Goal: Task Accomplishment & Management: Manage account settings

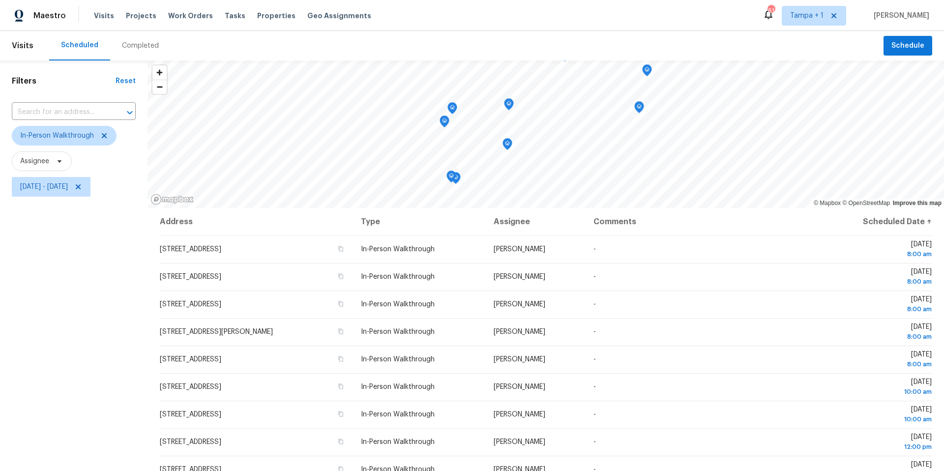
scroll to position [209, 0]
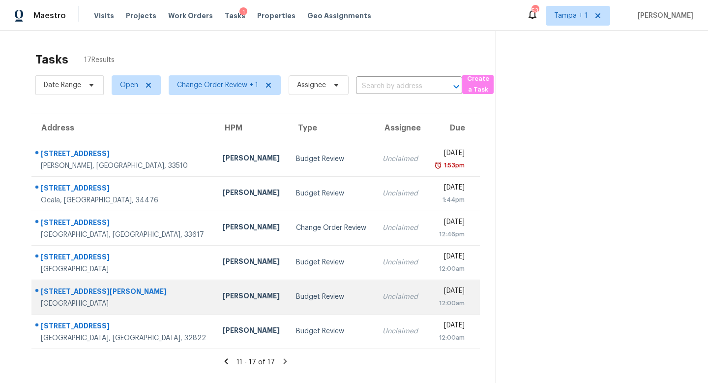
scroll to position [31, 0]
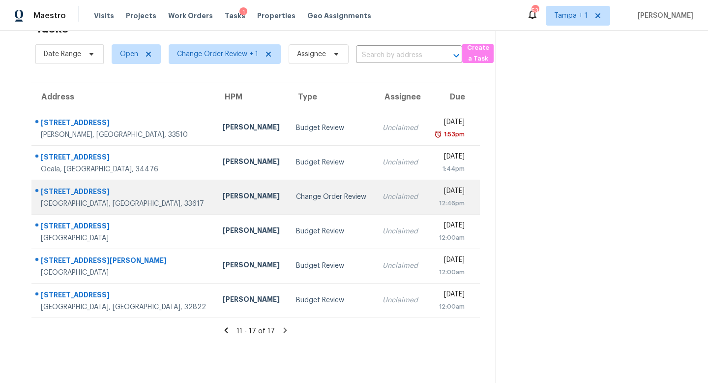
click at [315, 196] on td "Change Order Review" at bounding box center [331, 196] width 87 height 34
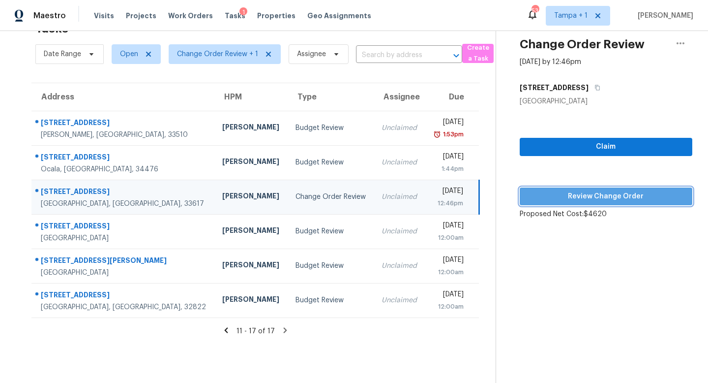
click at [625, 199] on span "Review Change Order" at bounding box center [606, 196] width 157 height 12
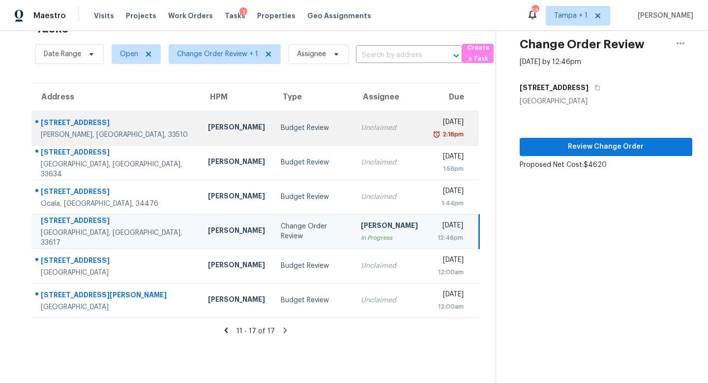
click at [361, 135] on td "Unclaimed" at bounding box center [389, 128] width 73 height 34
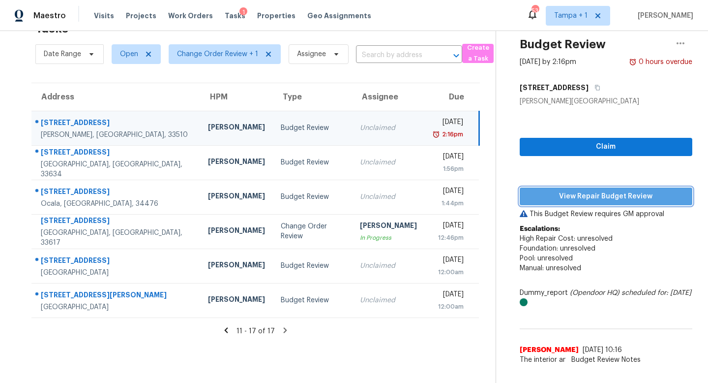
click at [618, 197] on span "View Repair Budget Review" at bounding box center [606, 196] width 157 height 12
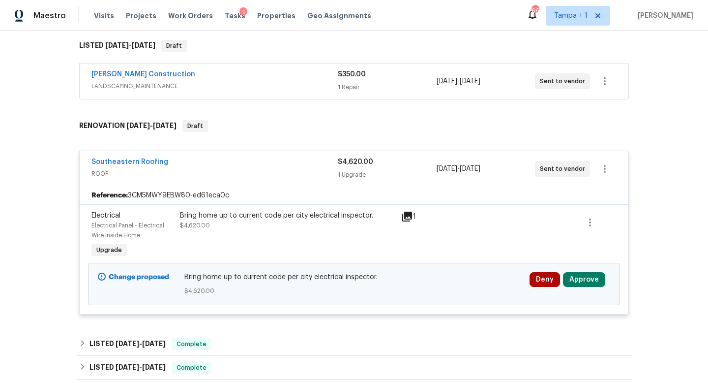
scroll to position [157, 0]
click at [594, 279] on button "Approve" at bounding box center [584, 278] width 42 height 15
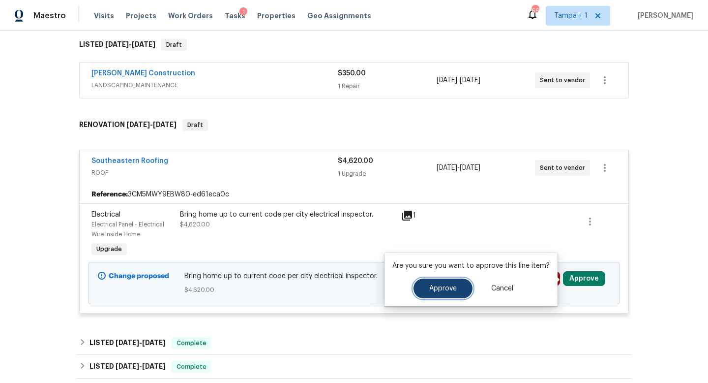
click at [453, 286] on span "Approve" at bounding box center [443, 288] width 28 height 7
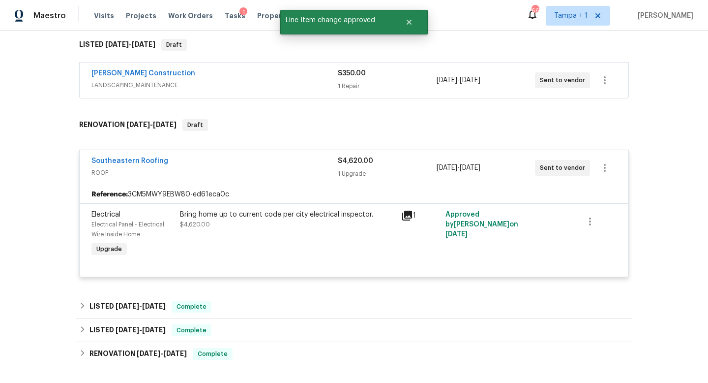
click at [406, 214] on icon at bounding box center [407, 215] width 10 height 10
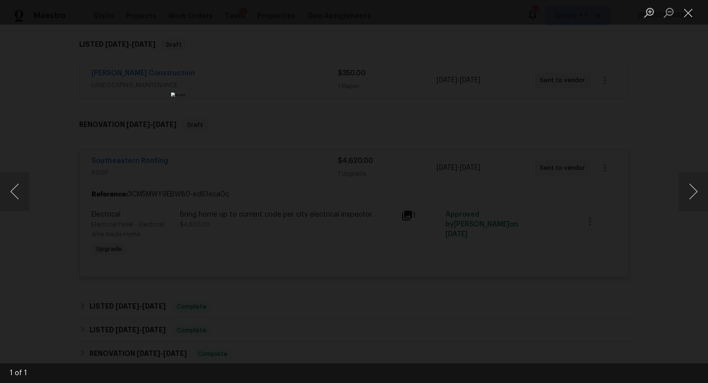
click at [624, 113] on div "Lightbox" at bounding box center [354, 191] width 708 height 383
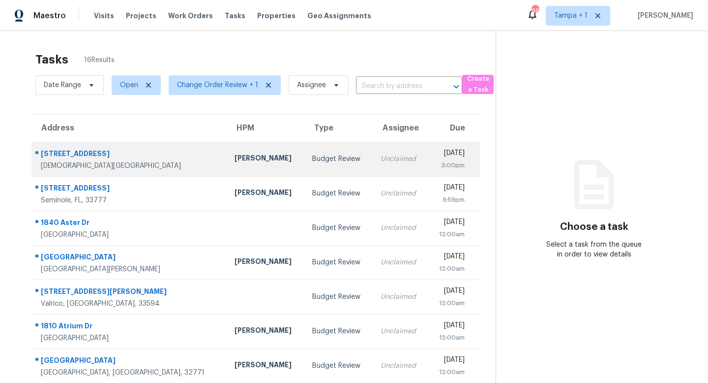
click at [373, 162] on td "Unclaimed" at bounding box center [400, 159] width 55 height 34
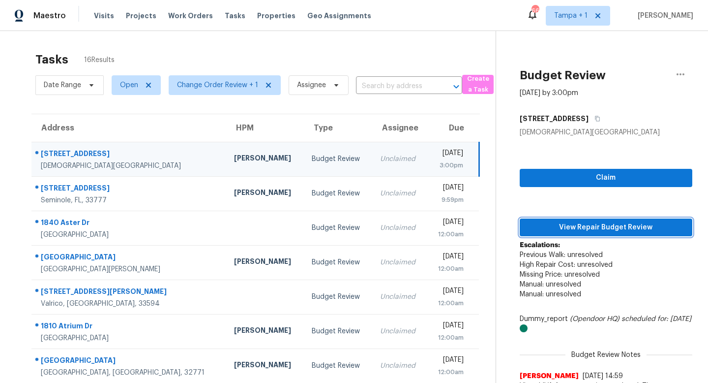
click at [608, 230] on span "View Repair Budget Review" at bounding box center [606, 227] width 157 height 12
click at [312, 160] on div "Budget Review" at bounding box center [338, 159] width 53 height 10
click at [604, 224] on span "View Repair Budget Review" at bounding box center [606, 227] width 157 height 12
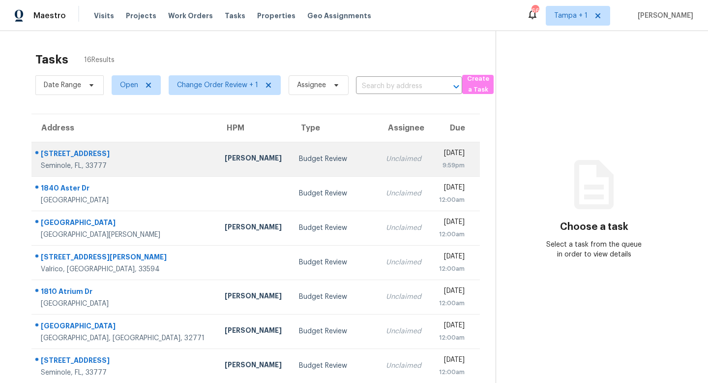
click at [299, 163] on div "Budget Review" at bounding box center [335, 159] width 72 height 10
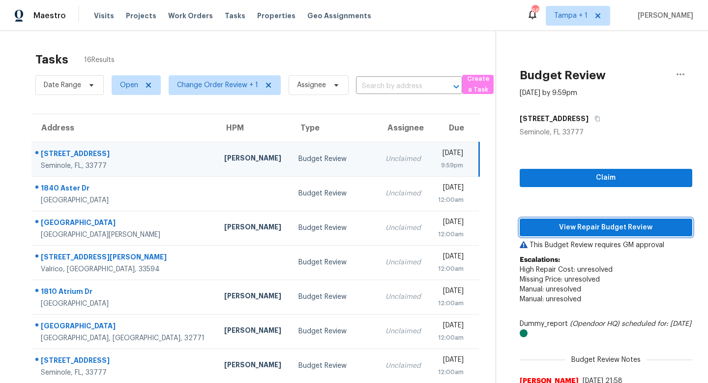
click at [597, 227] on span "View Repair Budget Review" at bounding box center [606, 227] width 157 height 12
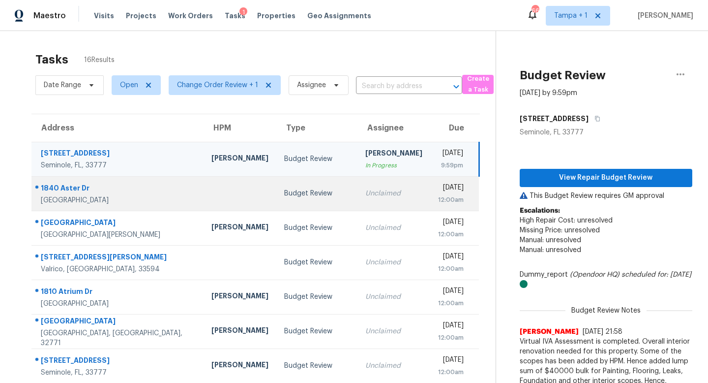
click at [365, 195] on div "Unclaimed" at bounding box center [393, 193] width 57 height 10
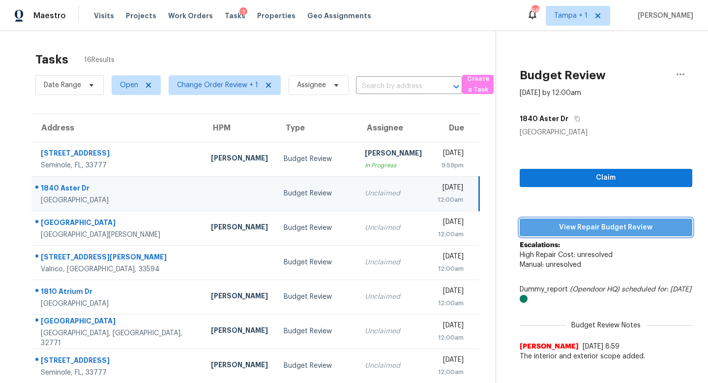
click at [590, 223] on span "View Repair Budget Review" at bounding box center [606, 227] width 157 height 12
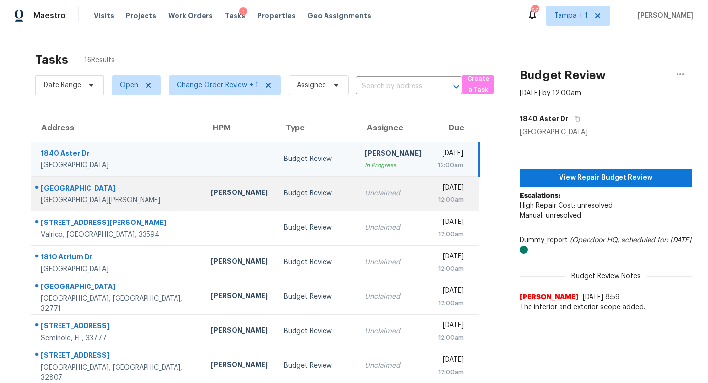
click at [365, 197] on div "Unclaimed" at bounding box center [393, 193] width 57 height 10
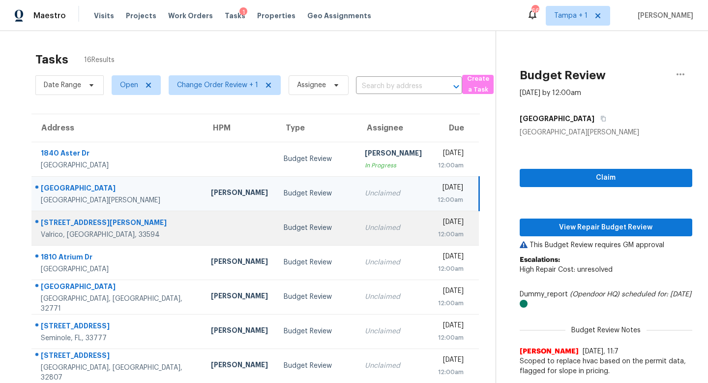
click at [304, 229] on div "Budget Review" at bounding box center [316, 228] width 65 height 10
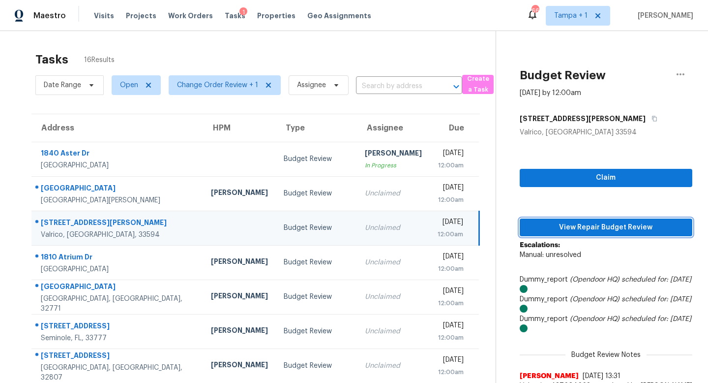
click at [570, 226] on span "View Repair Budget Review" at bounding box center [606, 227] width 157 height 12
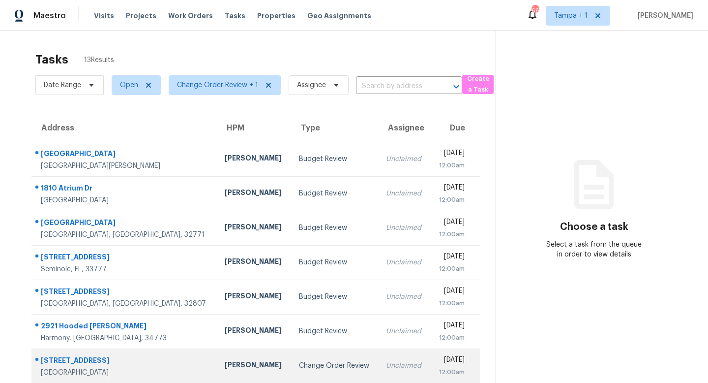
click at [299, 362] on div "Change Order Review" at bounding box center [335, 365] width 72 height 10
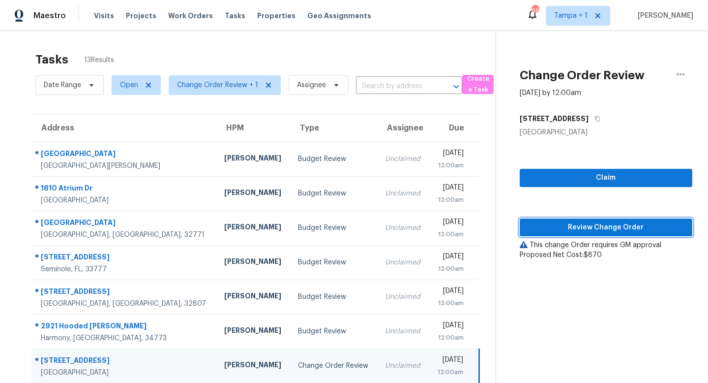
click at [604, 224] on span "Review Change Order" at bounding box center [606, 227] width 157 height 12
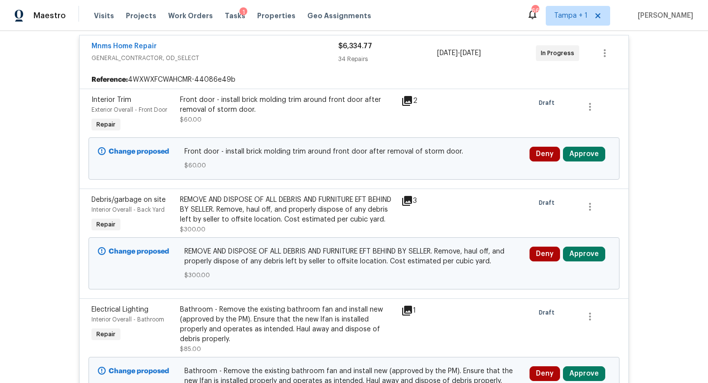
scroll to position [227, 0]
click at [586, 155] on button "Approve" at bounding box center [584, 154] width 42 height 15
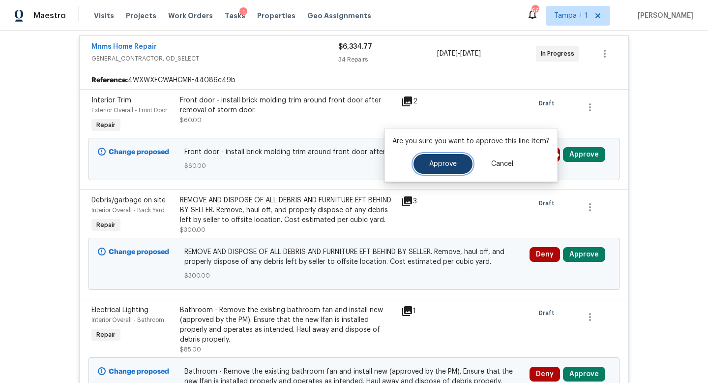
click at [436, 165] on span "Approve" at bounding box center [443, 163] width 28 height 7
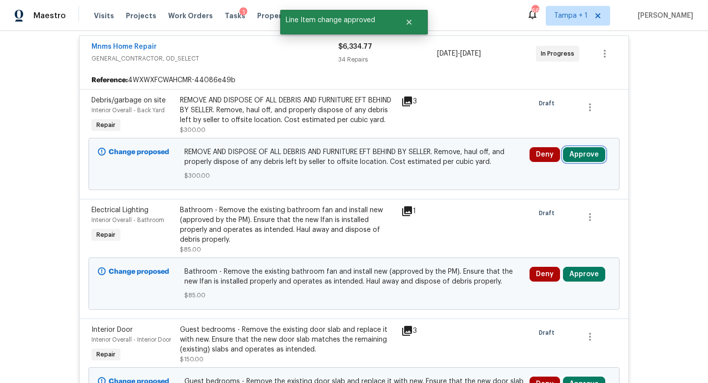
click at [586, 159] on button "Approve" at bounding box center [584, 154] width 42 height 15
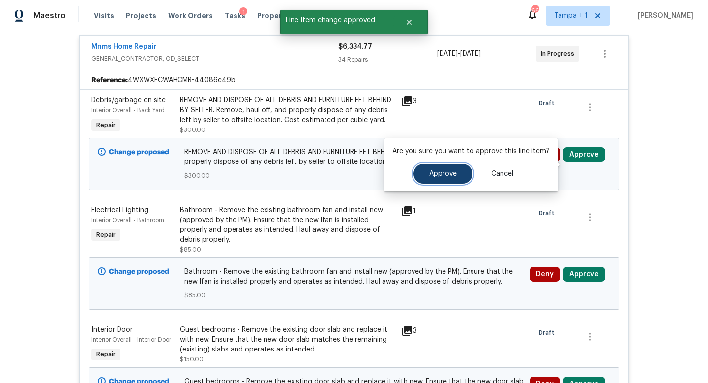
click at [440, 175] on span "Approve" at bounding box center [443, 173] width 28 height 7
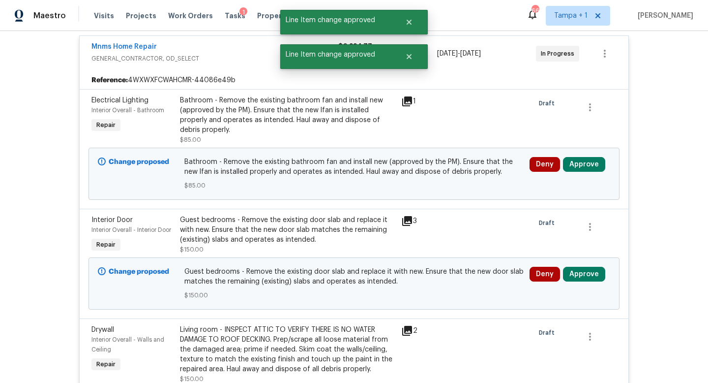
click at [584, 266] on div "Deny Approve" at bounding box center [570, 283] width 87 height 39
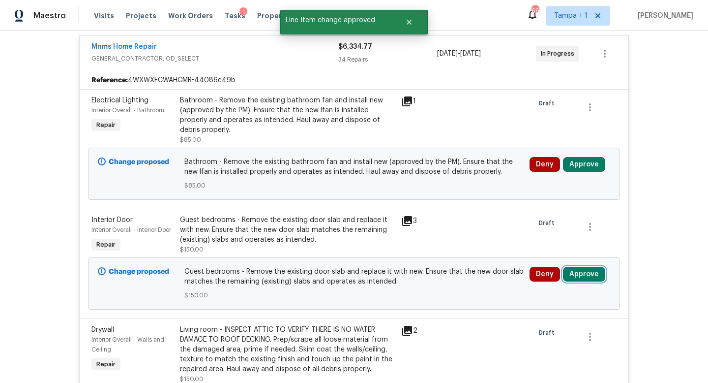
click at [582, 272] on button "Approve" at bounding box center [584, 273] width 42 height 15
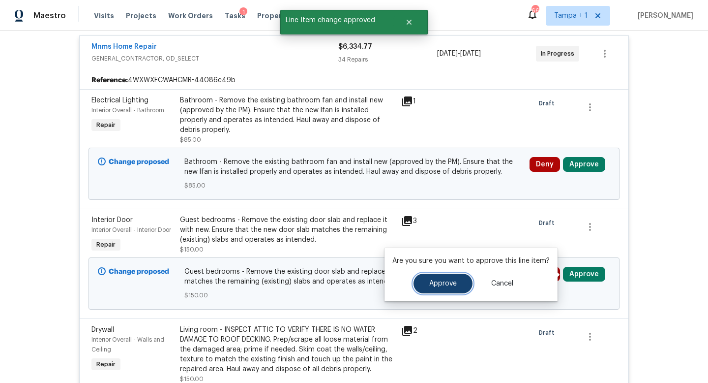
click at [446, 281] on span "Approve" at bounding box center [443, 283] width 28 height 7
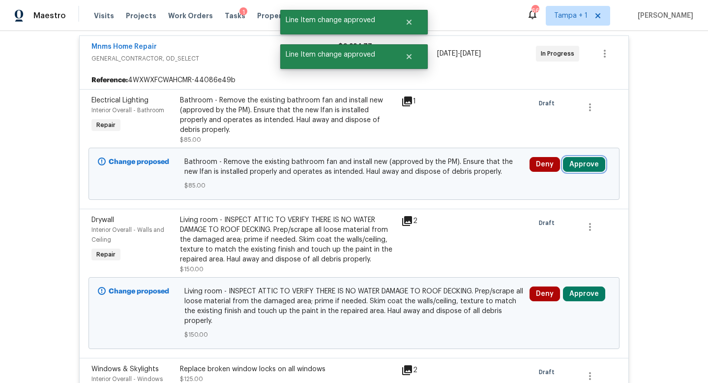
click at [582, 165] on button "Approve" at bounding box center [584, 164] width 42 height 15
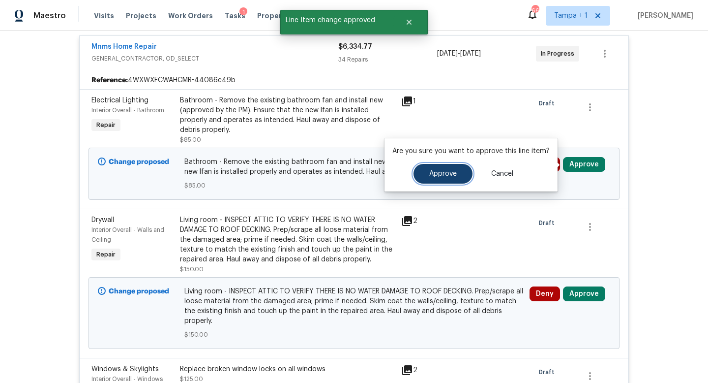
click at [455, 175] on button "Approve" at bounding box center [442, 174] width 59 height 20
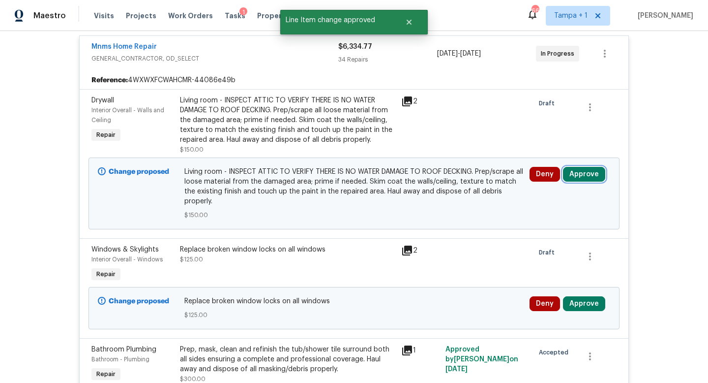
click at [584, 174] on button "Approve" at bounding box center [584, 174] width 42 height 15
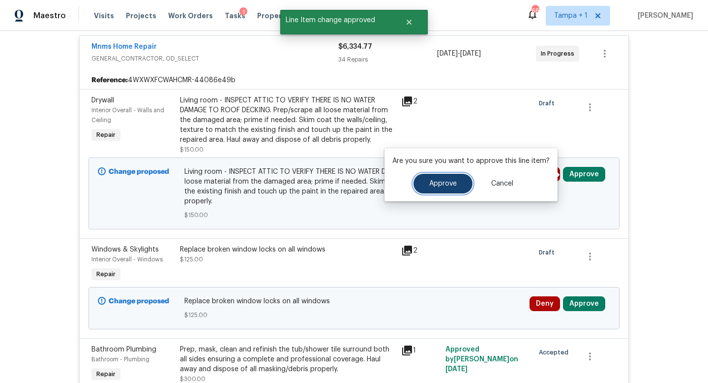
click at [446, 183] on span "Approve" at bounding box center [443, 183] width 28 height 7
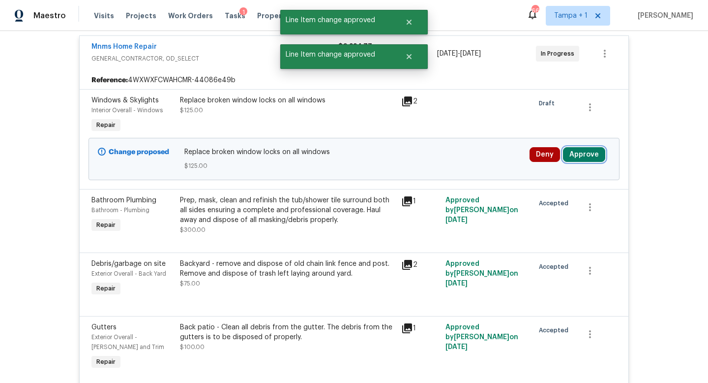
click at [583, 155] on button "Approve" at bounding box center [584, 154] width 42 height 15
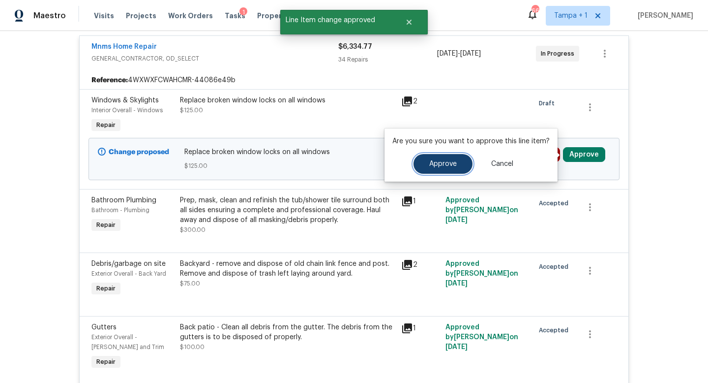
click at [452, 163] on span "Approve" at bounding box center [443, 163] width 28 height 7
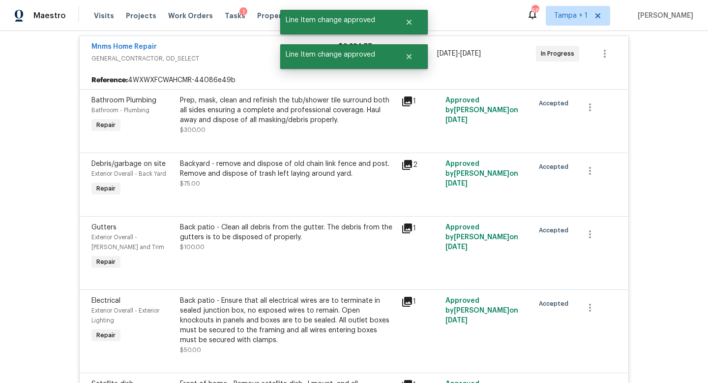
click at [257, 53] on div "Mnms Home Repair" at bounding box center [214, 48] width 247 height 12
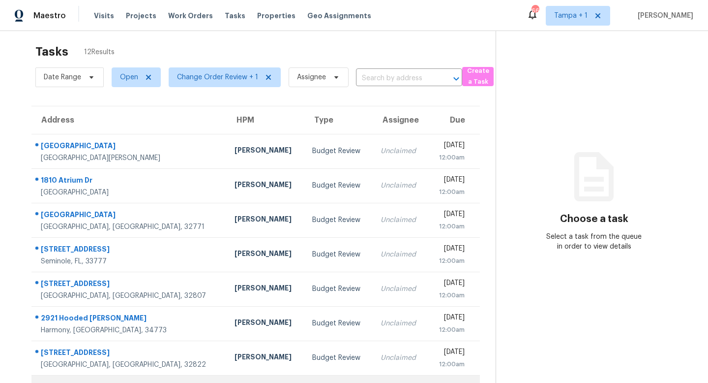
scroll to position [7, 0]
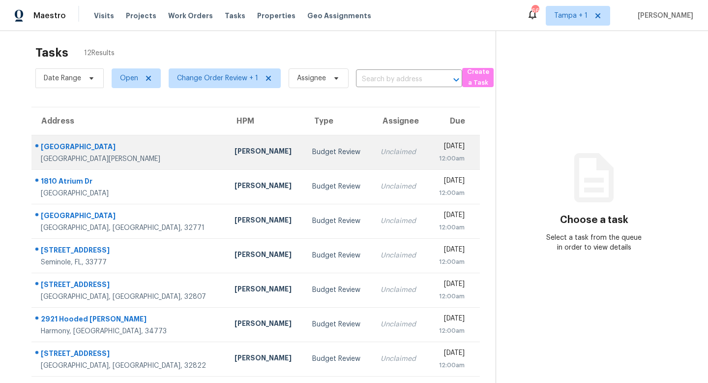
click at [381, 156] on div "Unclaimed" at bounding box center [400, 152] width 39 height 10
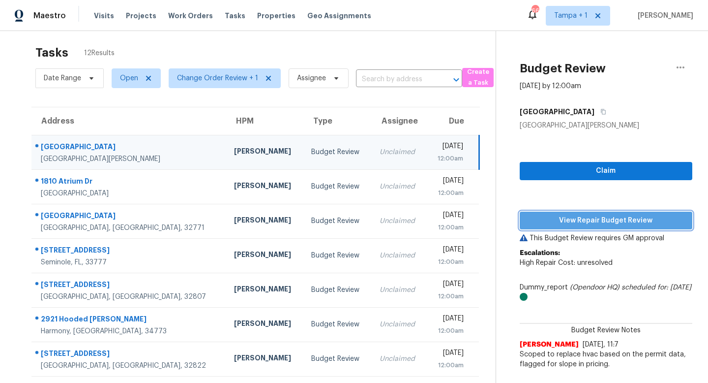
click at [611, 224] on span "View Repair Budget Review" at bounding box center [606, 220] width 157 height 12
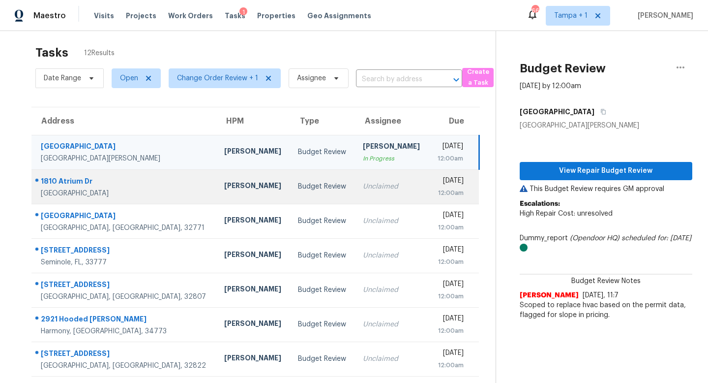
click at [290, 178] on td "Budget Review" at bounding box center [322, 186] width 65 height 34
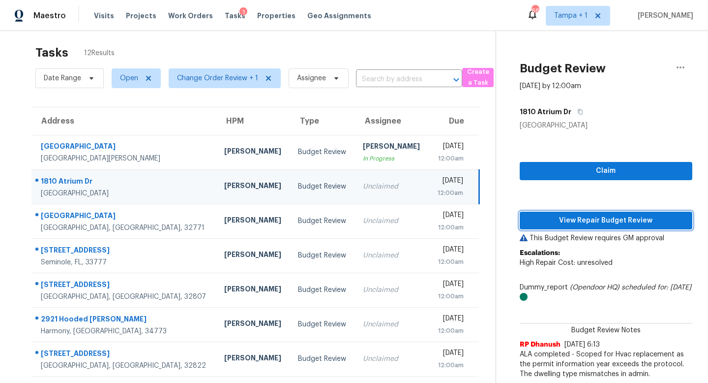
click at [613, 217] on span "View Repair Budget Review" at bounding box center [606, 220] width 157 height 12
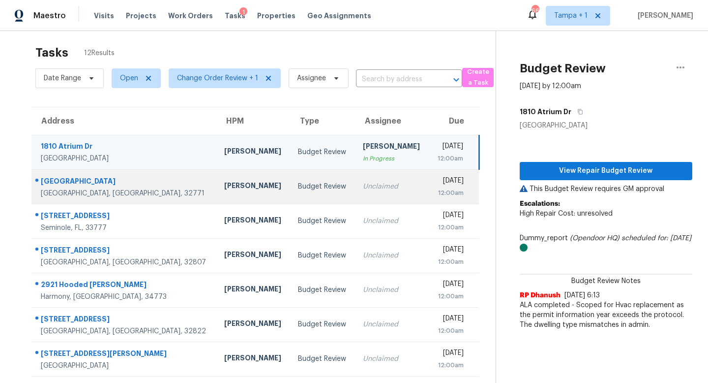
click at [429, 178] on td "Fri, Oct 3rd 2025 12:00am" at bounding box center [454, 186] width 50 height 34
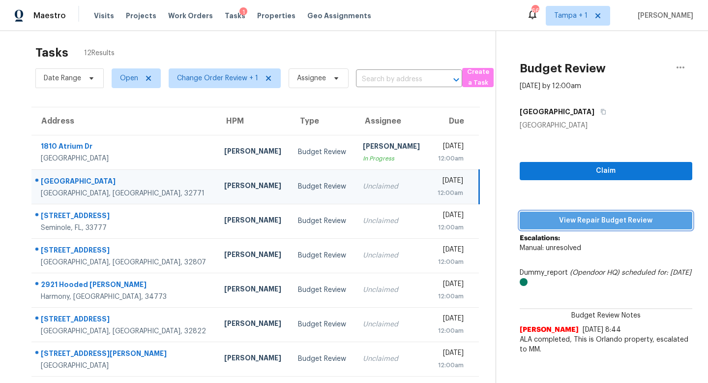
click at [592, 219] on span "View Repair Budget Review" at bounding box center [606, 220] width 157 height 12
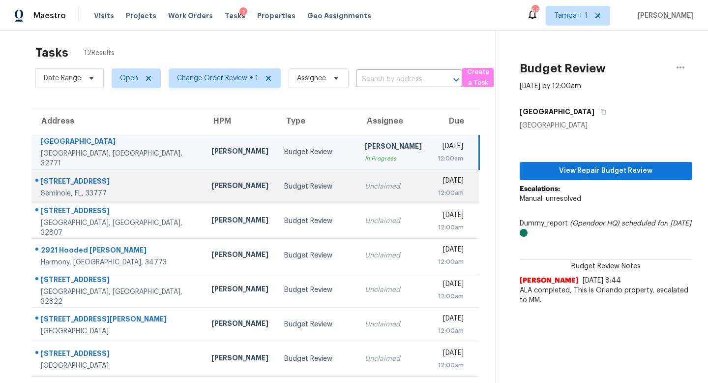
click at [369, 187] on div "Unclaimed" at bounding box center [393, 186] width 57 height 10
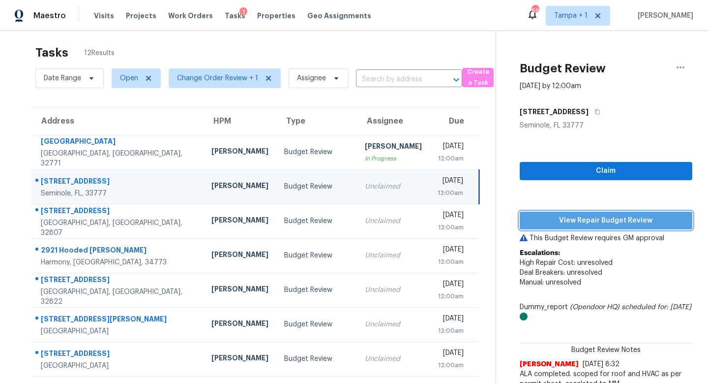
click at [589, 219] on span "View Repair Budget Review" at bounding box center [606, 220] width 157 height 12
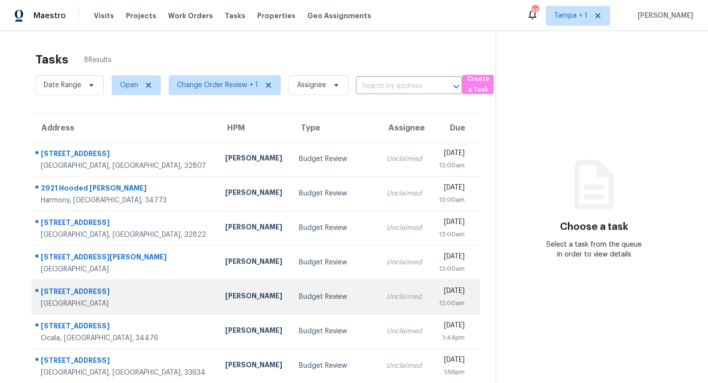
scroll to position [42, 0]
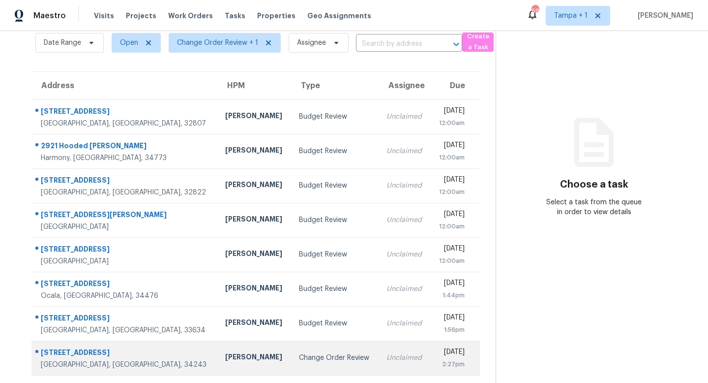
click at [300, 356] on div "Change Order Review" at bounding box center [335, 358] width 72 height 10
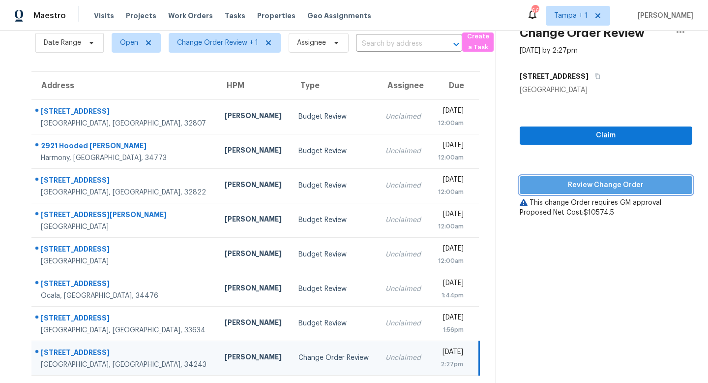
click at [601, 183] on span "Review Change Order" at bounding box center [606, 185] width 157 height 12
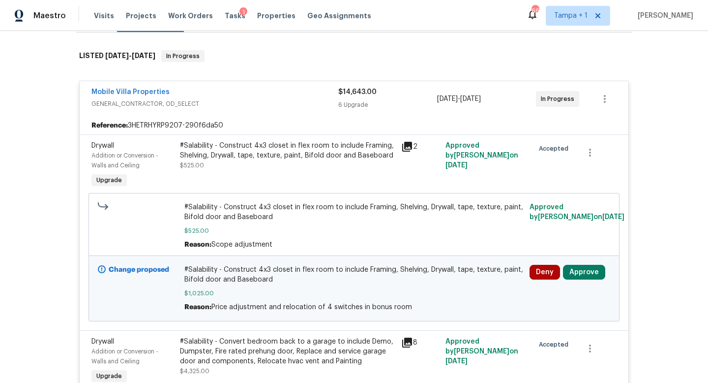
scroll to position [180, 0]
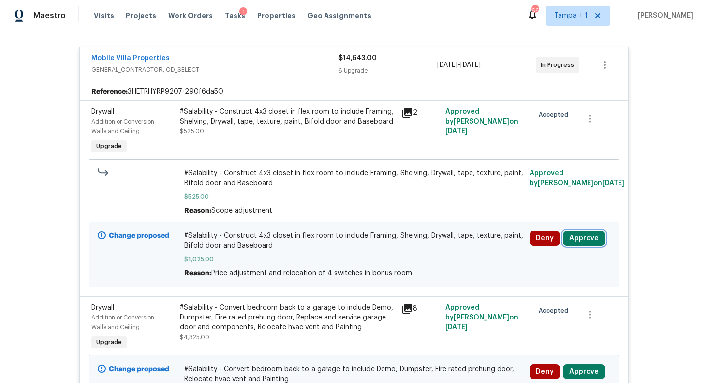
click at [574, 240] on button "Approve" at bounding box center [584, 238] width 42 height 15
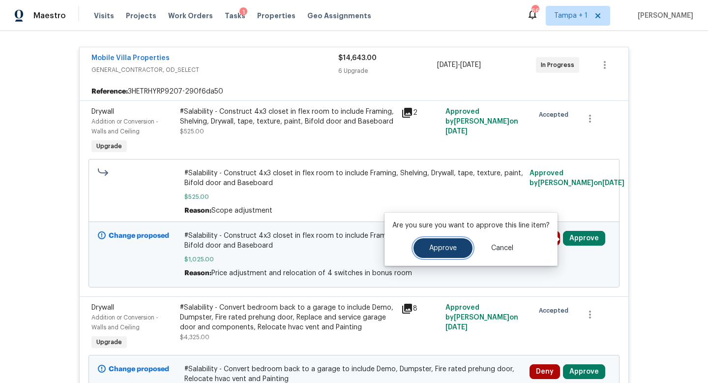
click at [448, 250] on span "Approve" at bounding box center [443, 247] width 28 height 7
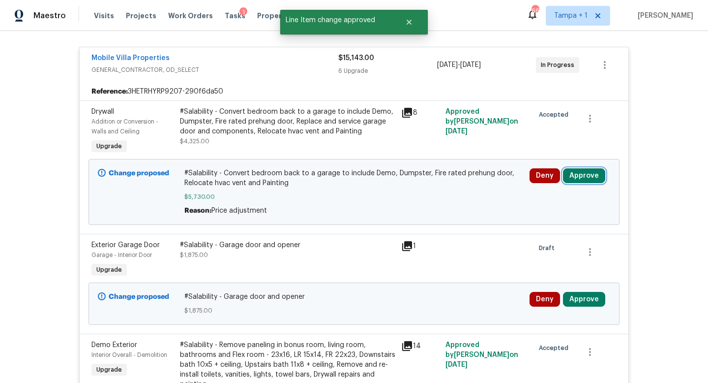
click at [580, 175] on button "Approve" at bounding box center [584, 175] width 42 height 15
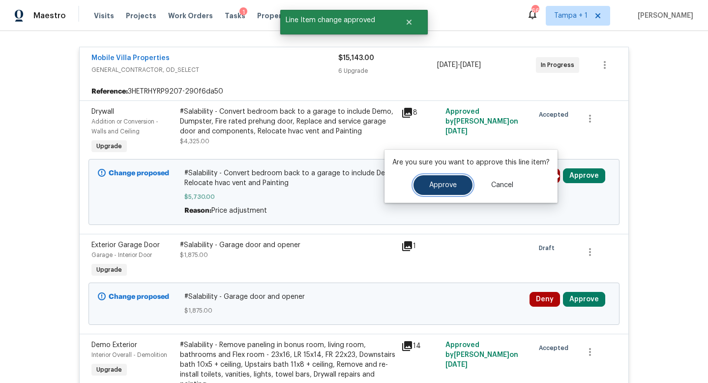
click at [452, 190] on button "Approve" at bounding box center [442, 185] width 59 height 20
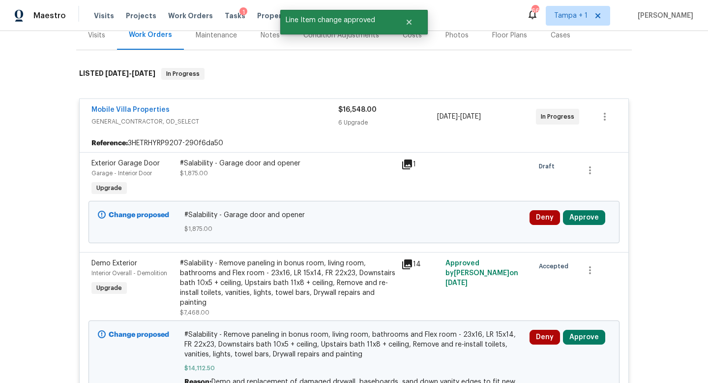
scroll to position [183, 0]
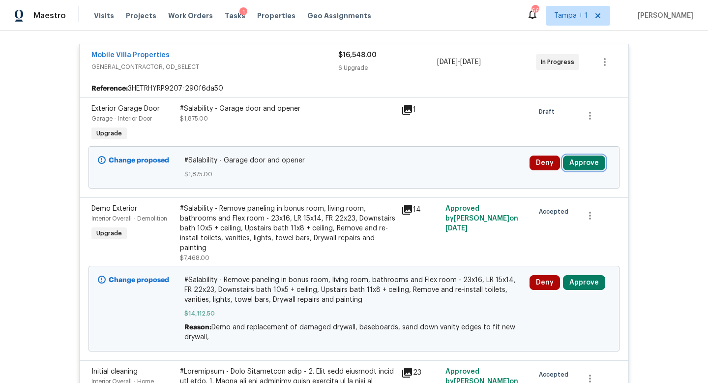
click at [581, 164] on button "Approve" at bounding box center [584, 162] width 42 height 15
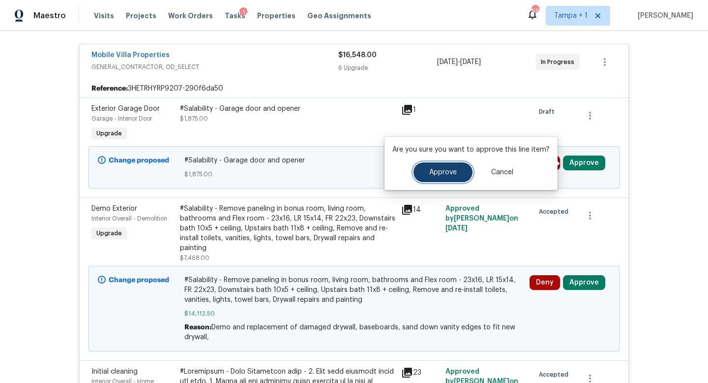
click at [425, 176] on button "Approve" at bounding box center [442, 172] width 59 height 20
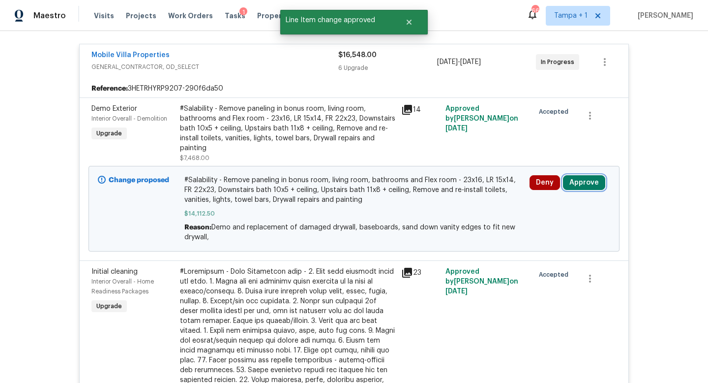
click at [580, 180] on button "Approve" at bounding box center [584, 182] width 42 height 15
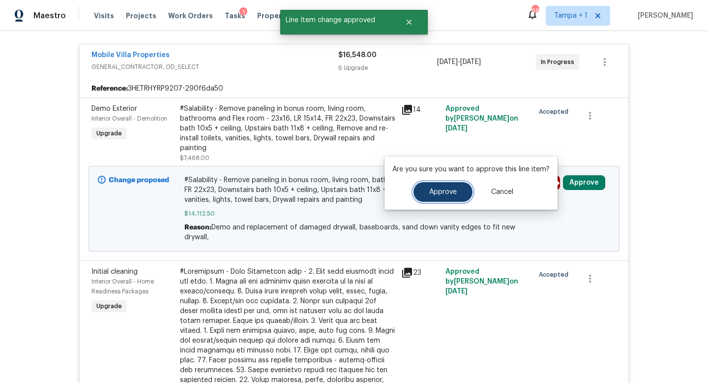
click at [455, 189] on button "Approve" at bounding box center [442, 192] width 59 height 20
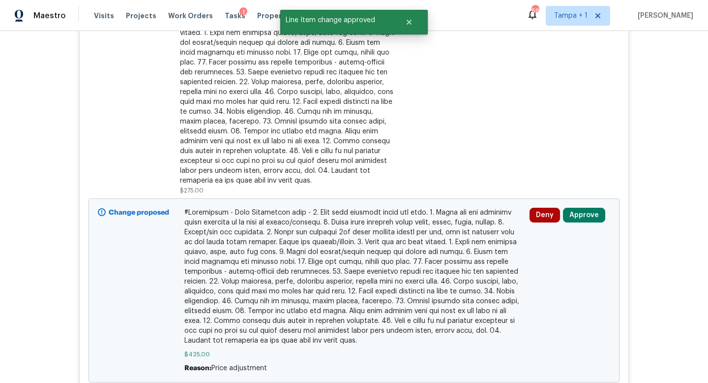
scroll to position [329, 0]
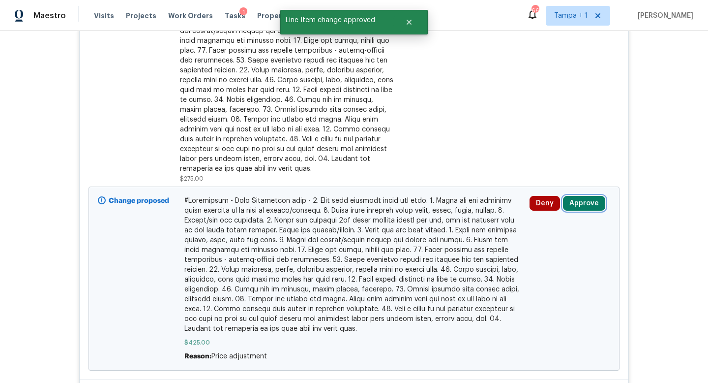
click at [582, 206] on button "Approve" at bounding box center [584, 203] width 42 height 15
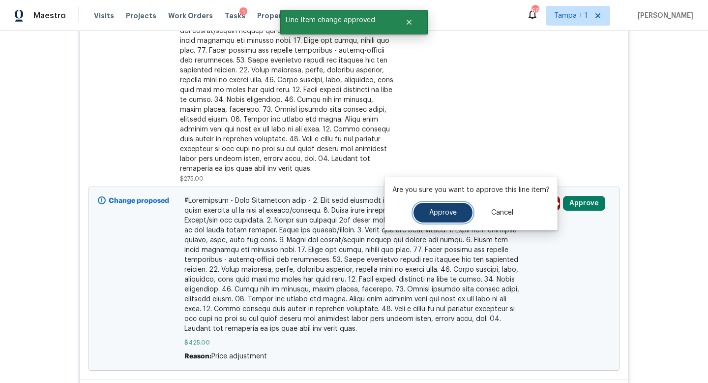
click at [441, 215] on span "Approve" at bounding box center [443, 212] width 28 height 7
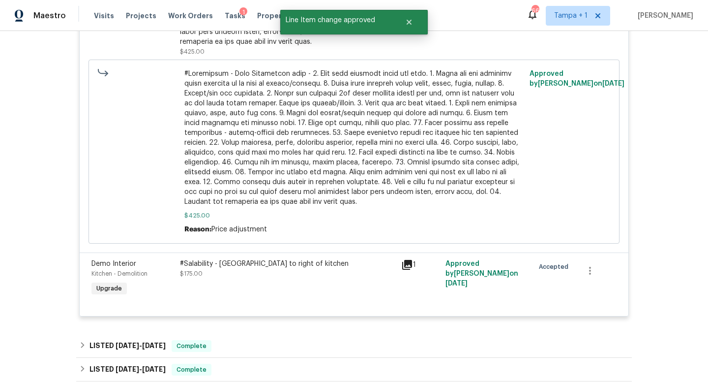
scroll to position [934, 0]
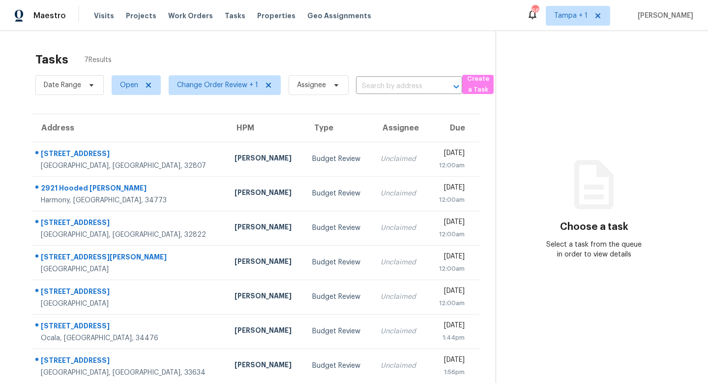
scroll to position [31, 0]
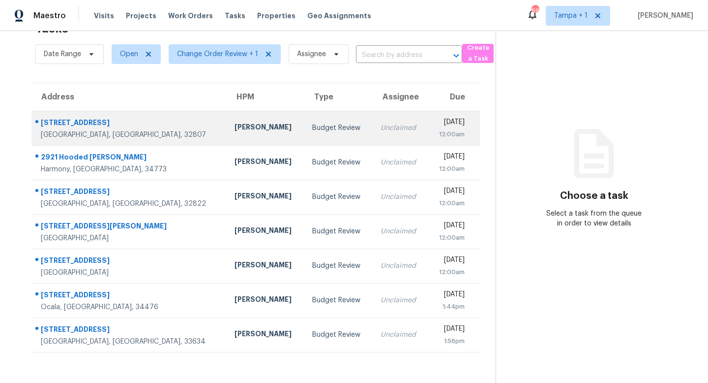
click at [373, 129] on td "Unclaimed" at bounding box center [400, 128] width 55 height 34
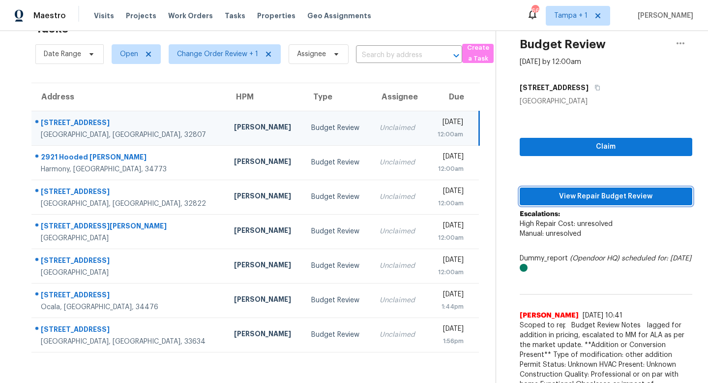
click at [599, 199] on span "View Repair Budget Review" at bounding box center [606, 196] width 157 height 12
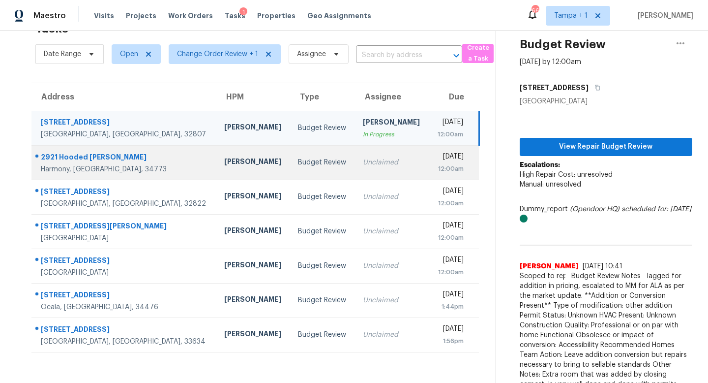
click at [363, 165] on div "Unclaimed" at bounding box center [392, 162] width 58 height 10
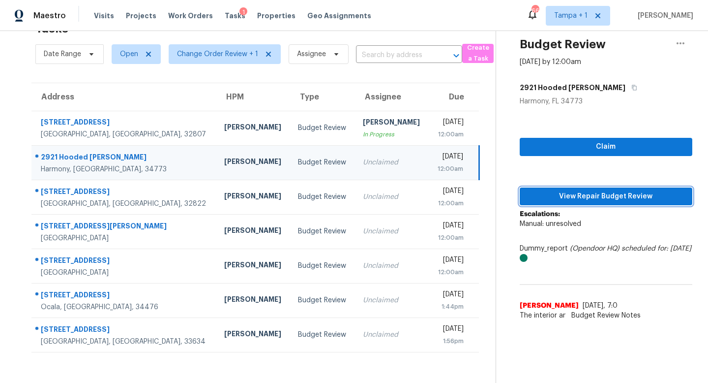
click at [586, 190] on span "View Repair Budget Review" at bounding box center [606, 196] width 157 height 12
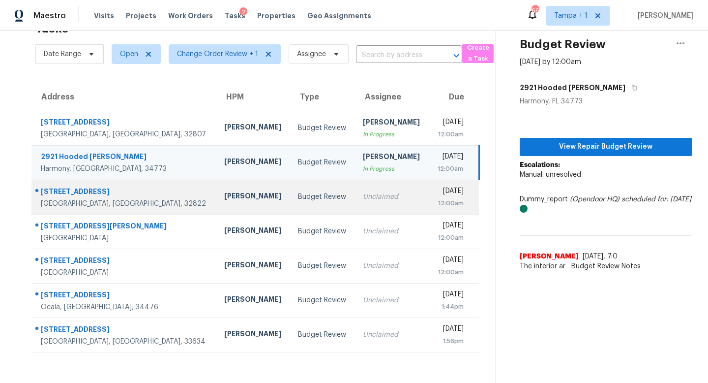
click at [363, 198] on div "Unclaimed" at bounding box center [392, 197] width 58 height 10
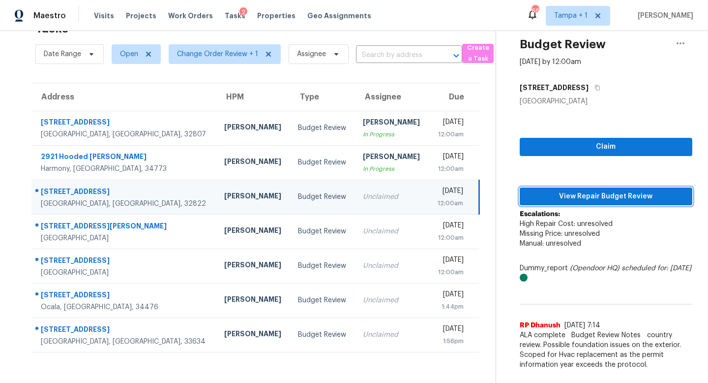
click at [597, 197] on span "View Repair Budget Review" at bounding box center [606, 196] width 157 height 12
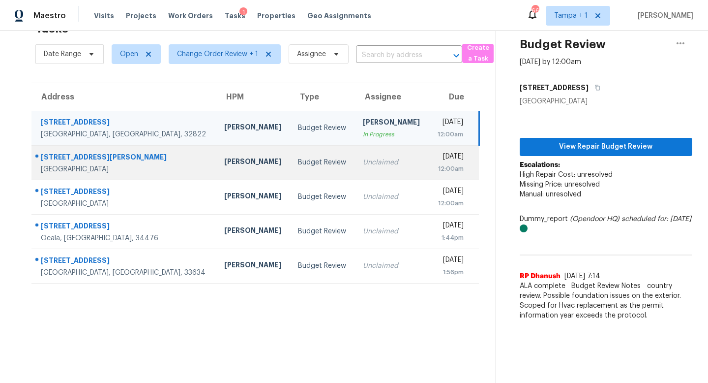
click at [363, 165] on div "Unclaimed" at bounding box center [392, 162] width 58 height 10
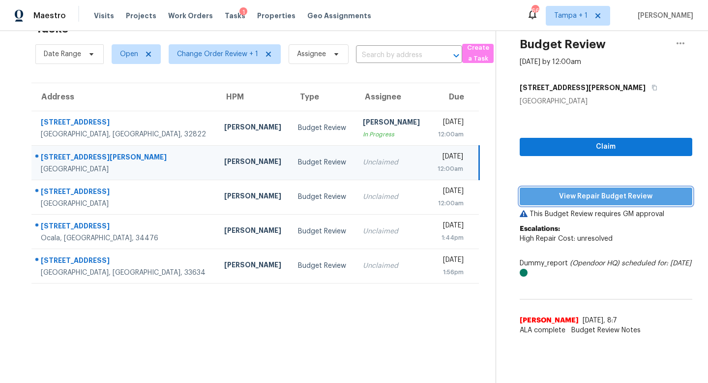
click at [582, 194] on span "View Repair Budget Review" at bounding box center [606, 196] width 157 height 12
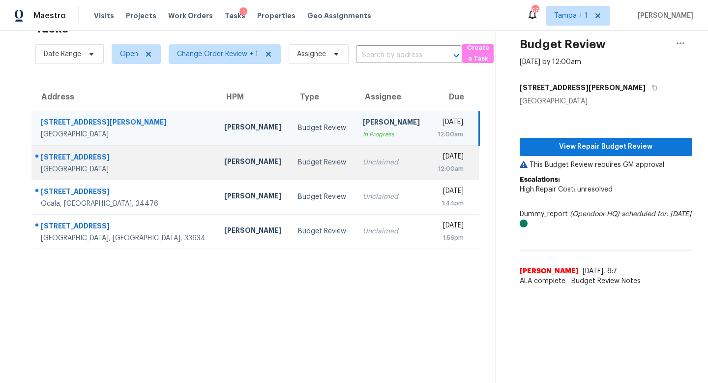
click at [371, 167] on td "Unclaimed" at bounding box center [392, 162] width 74 height 34
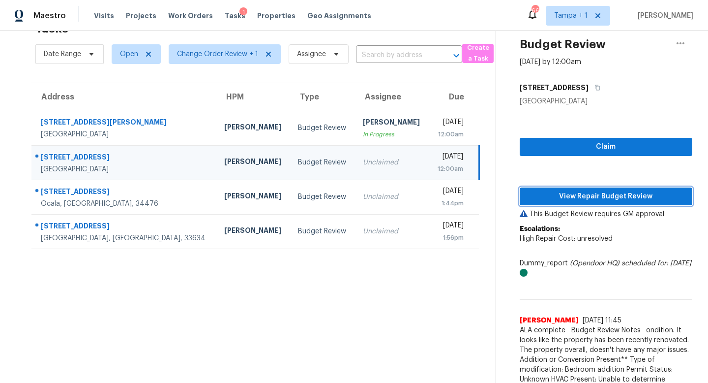
click at [588, 196] on span "View Repair Budget Review" at bounding box center [606, 196] width 157 height 12
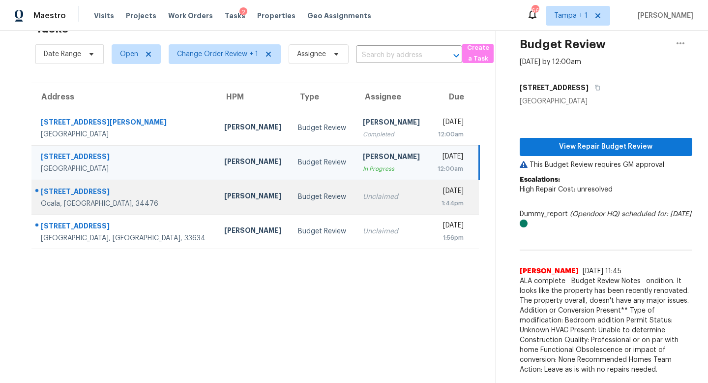
click at [363, 194] on div "Unclaimed" at bounding box center [392, 197] width 58 height 10
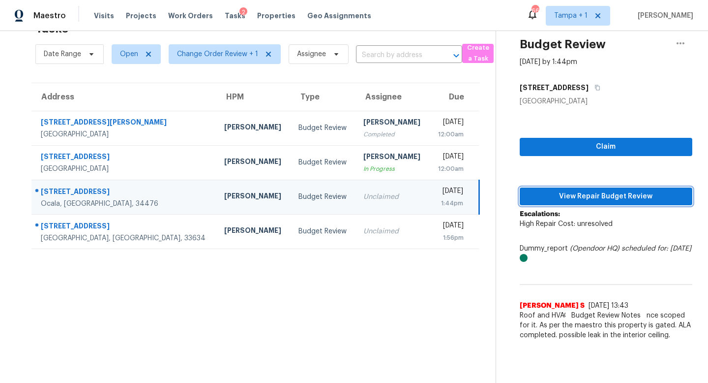
click at [590, 196] on span "View Repair Budget Review" at bounding box center [606, 196] width 157 height 12
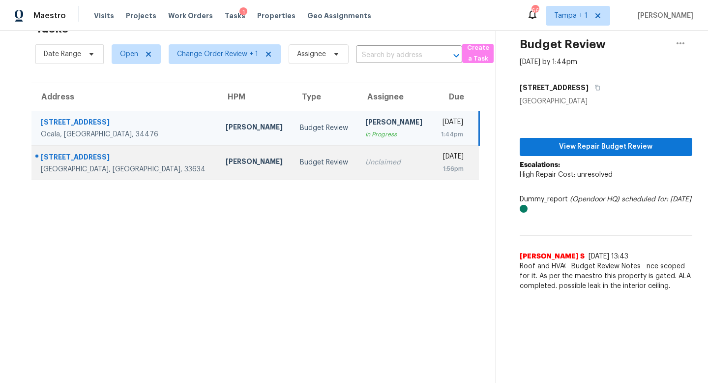
click at [363, 154] on td "Unclaimed" at bounding box center [394, 162] width 74 height 34
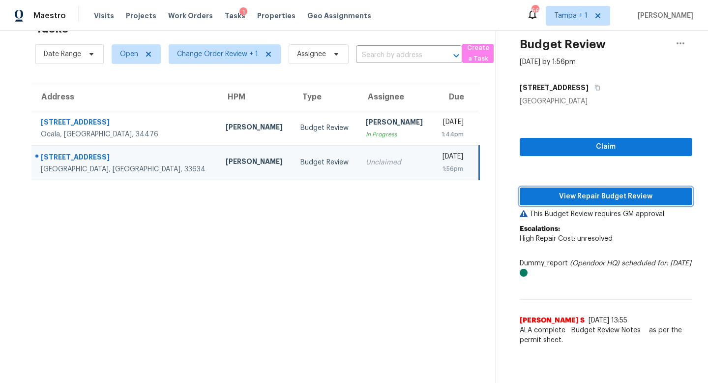
click at [598, 195] on span "View Repair Budget Review" at bounding box center [606, 196] width 157 height 12
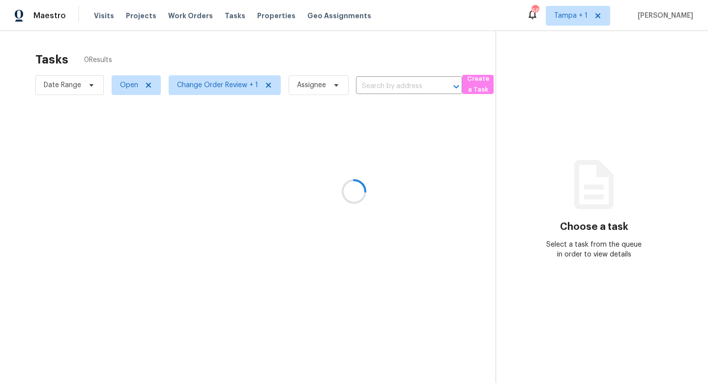
click at [578, 16] on div at bounding box center [354, 191] width 708 height 383
click at [584, 19] on span "Tampa + 1" at bounding box center [570, 16] width 33 height 10
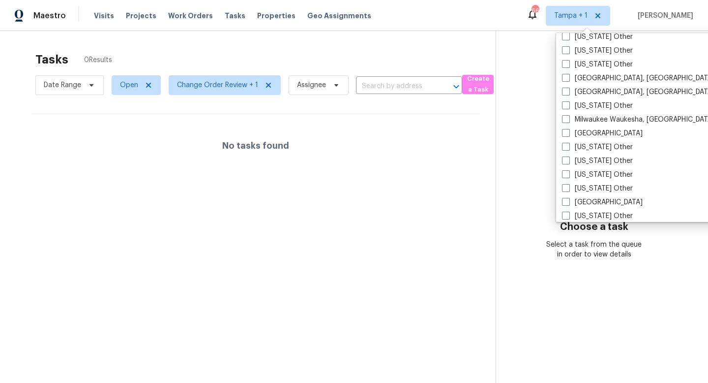
scroll to position [778, 0]
click at [568, 91] on span at bounding box center [566, 91] width 8 height 8
click at [568, 91] on input "Miami, FL" at bounding box center [565, 90] width 6 height 6
checkbox input "true"
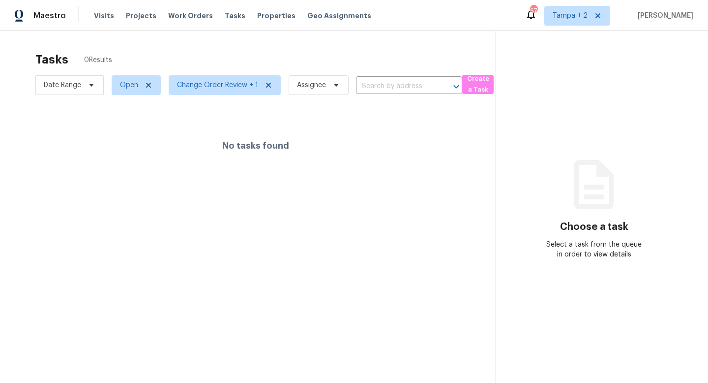
click at [460, 228] on section "Tasks 0 Results Date Range Open Change Order Review + 1 Assignee ​ Create a Tas…" at bounding box center [256, 230] width 480 height 367
click at [579, 16] on span "Tampa + 2" at bounding box center [570, 16] width 35 height 10
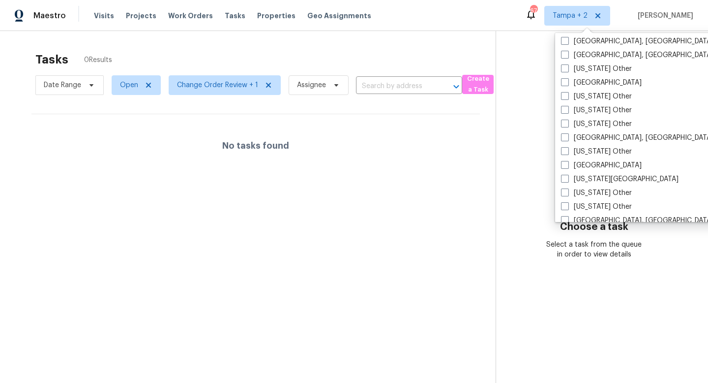
scroll to position [514, 0]
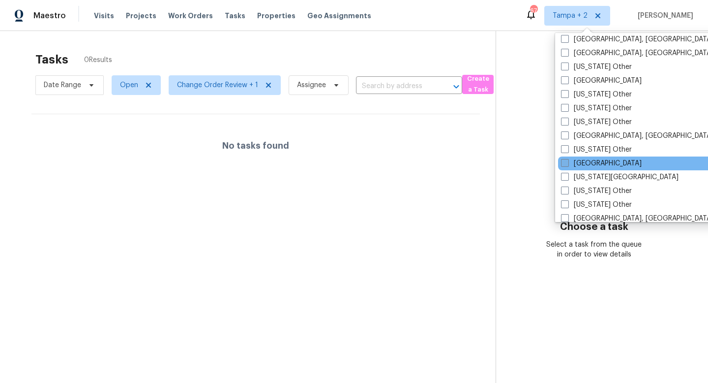
click at [568, 161] on span at bounding box center [565, 163] width 8 height 8
click at [567, 161] on input "Jacksonville" at bounding box center [564, 161] width 6 height 6
checkbox input "true"
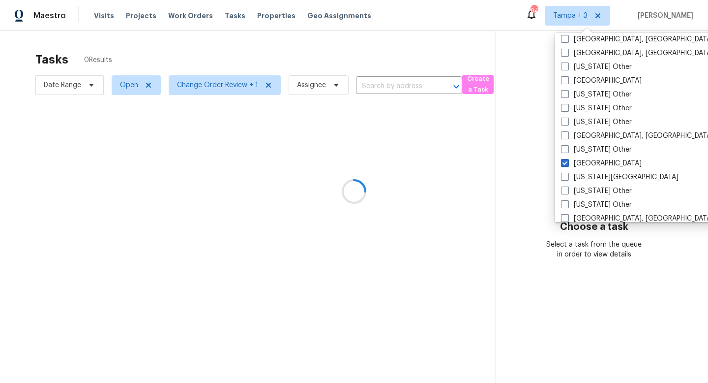
click at [453, 59] on div at bounding box center [354, 191] width 708 height 383
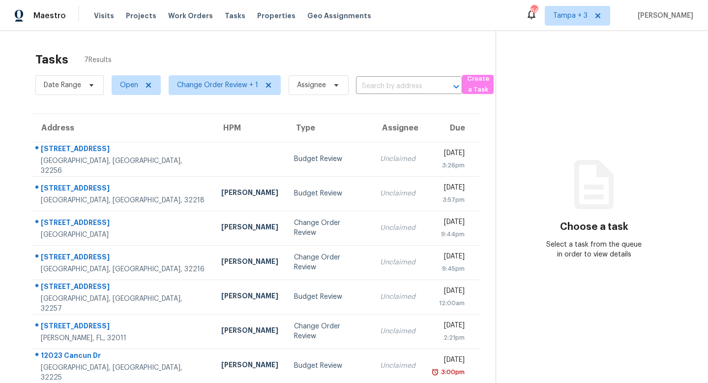
scroll to position [31, 0]
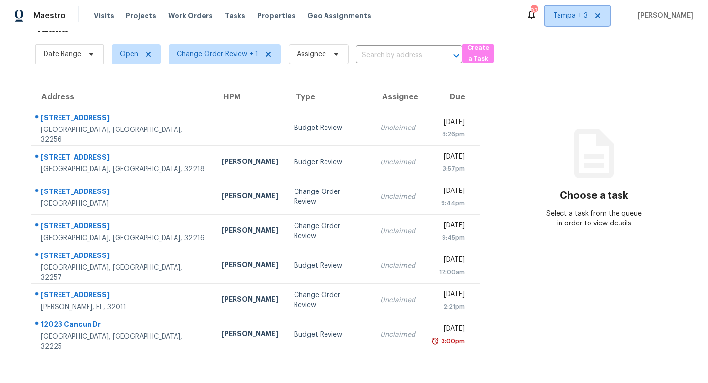
click at [572, 14] on span "Tampa + 3" at bounding box center [570, 16] width 34 height 10
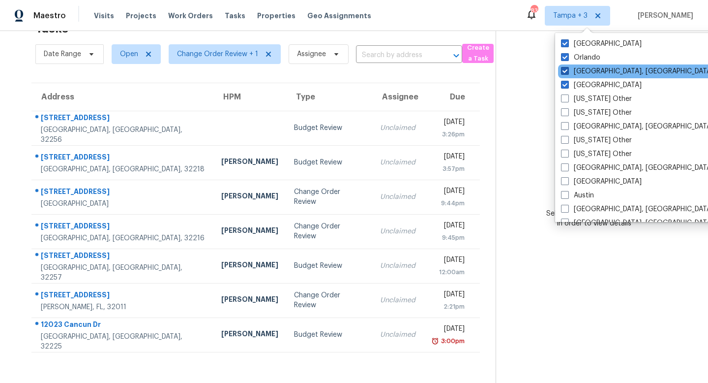
click at [566, 72] on span at bounding box center [565, 71] width 8 height 8
click at [566, 72] on input "Miami, FL" at bounding box center [564, 69] width 6 height 6
checkbox input "false"
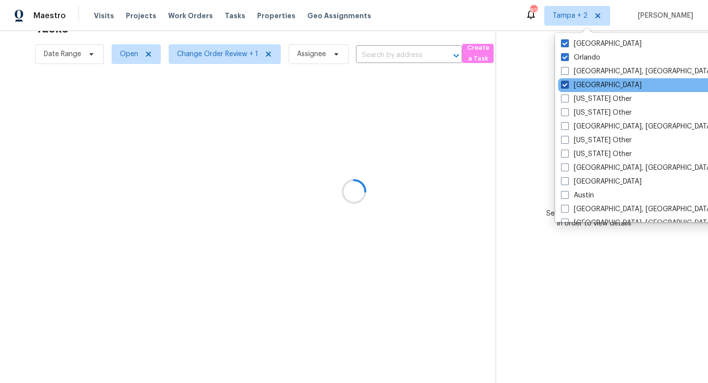
click at [566, 84] on span at bounding box center [565, 85] width 8 height 8
click at [566, 84] on input "Jacksonville" at bounding box center [564, 83] width 6 height 6
checkbox input "false"
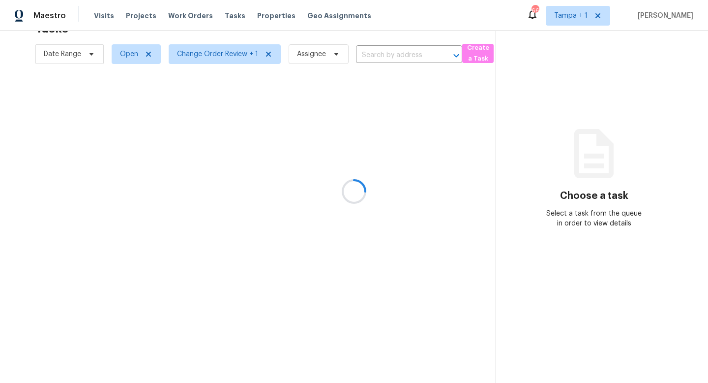
click at [421, 121] on div at bounding box center [354, 191] width 708 height 383
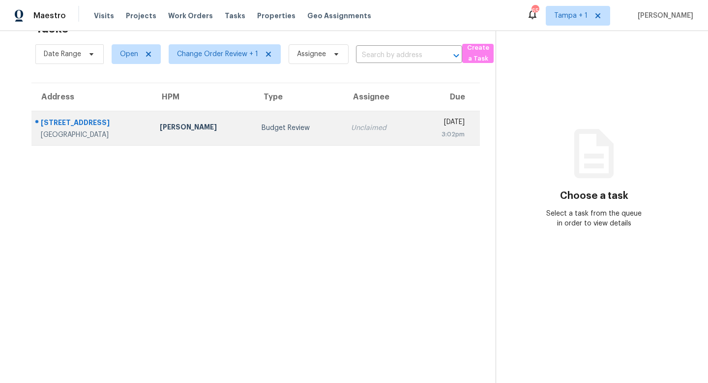
click at [280, 118] on td "Budget Review" at bounding box center [298, 128] width 89 height 34
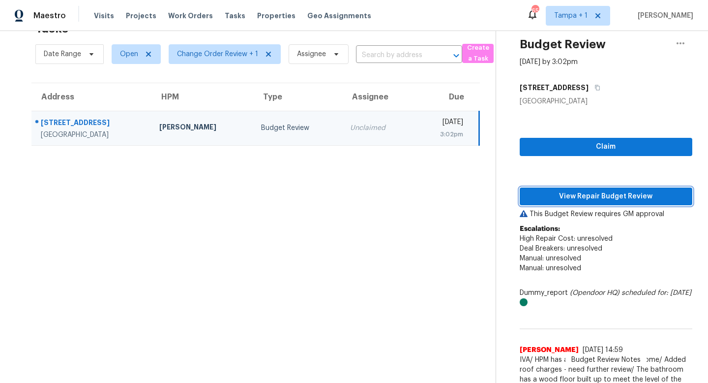
click at [641, 194] on span "View Repair Budget Review" at bounding box center [606, 196] width 157 height 12
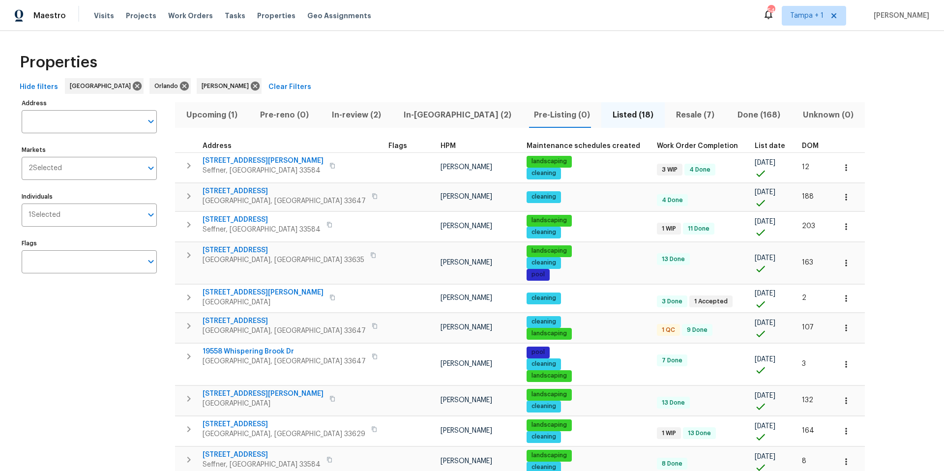
scroll to position [75, 0]
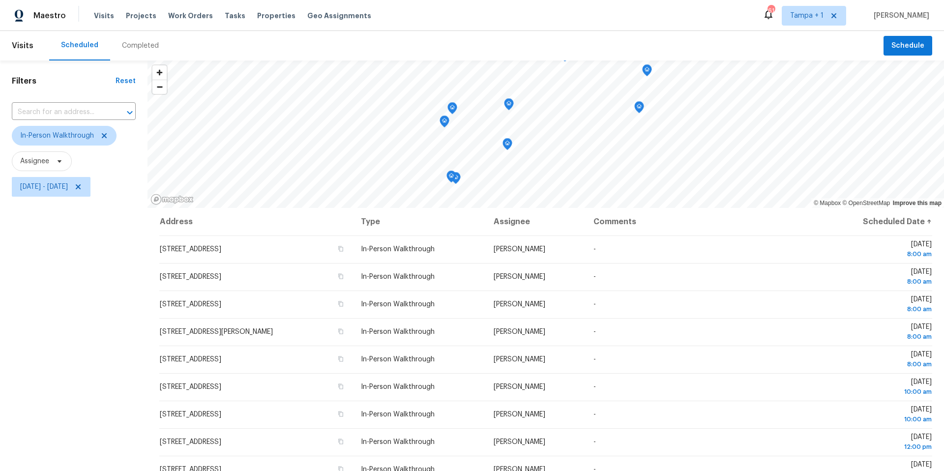
scroll to position [209, 0]
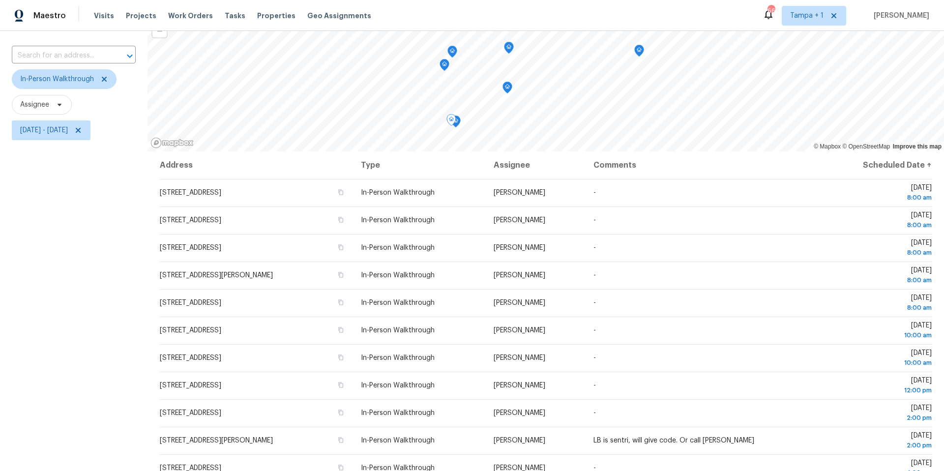
scroll to position [56, 0]
